Goal: Task Accomplishment & Management: Manage account settings

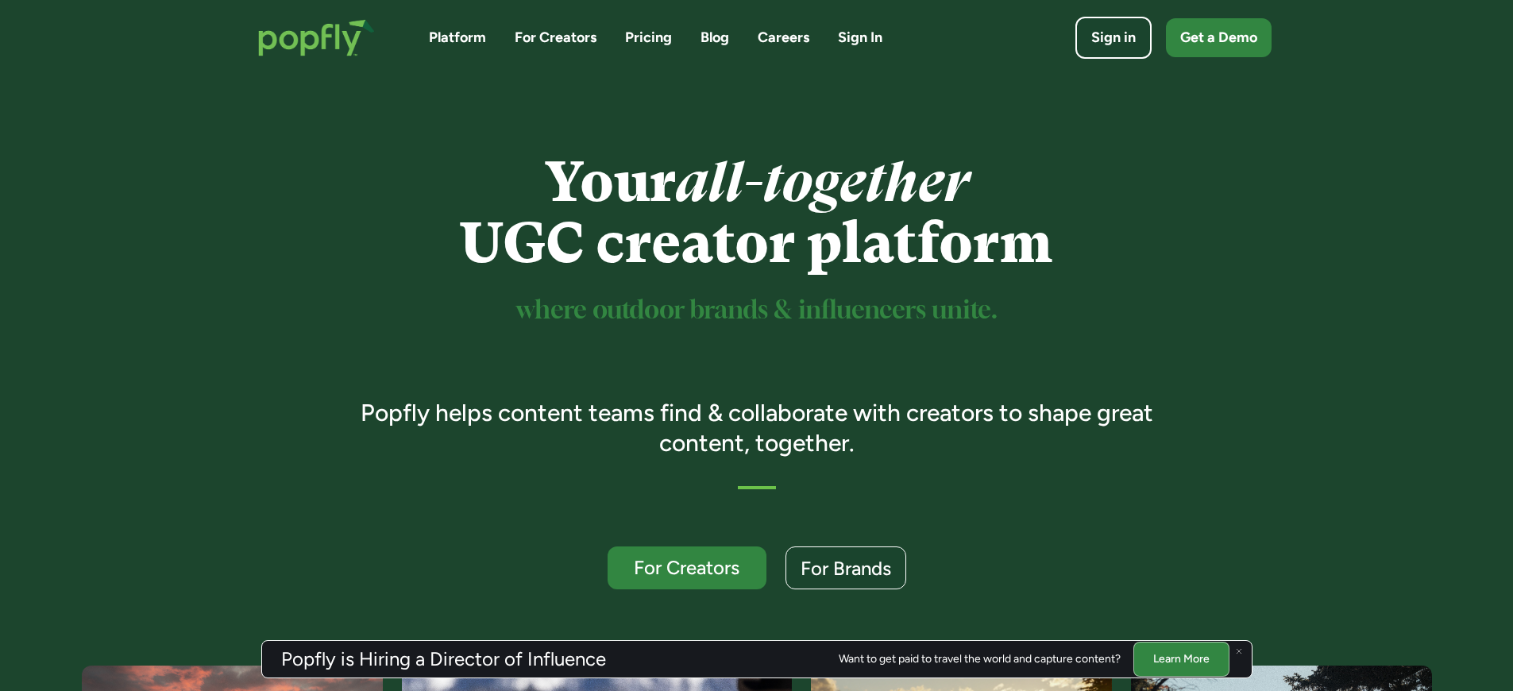
click at [859, 48] on link "Sign In" at bounding box center [860, 38] width 44 height 20
click at [1112, 49] on div "Sign in" at bounding box center [1113, 38] width 49 height 22
click at [859, 48] on link "Sign In" at bounding box center [860, 38] width 44 height 20
